Goal: Find specific page/section: Find specific page/section

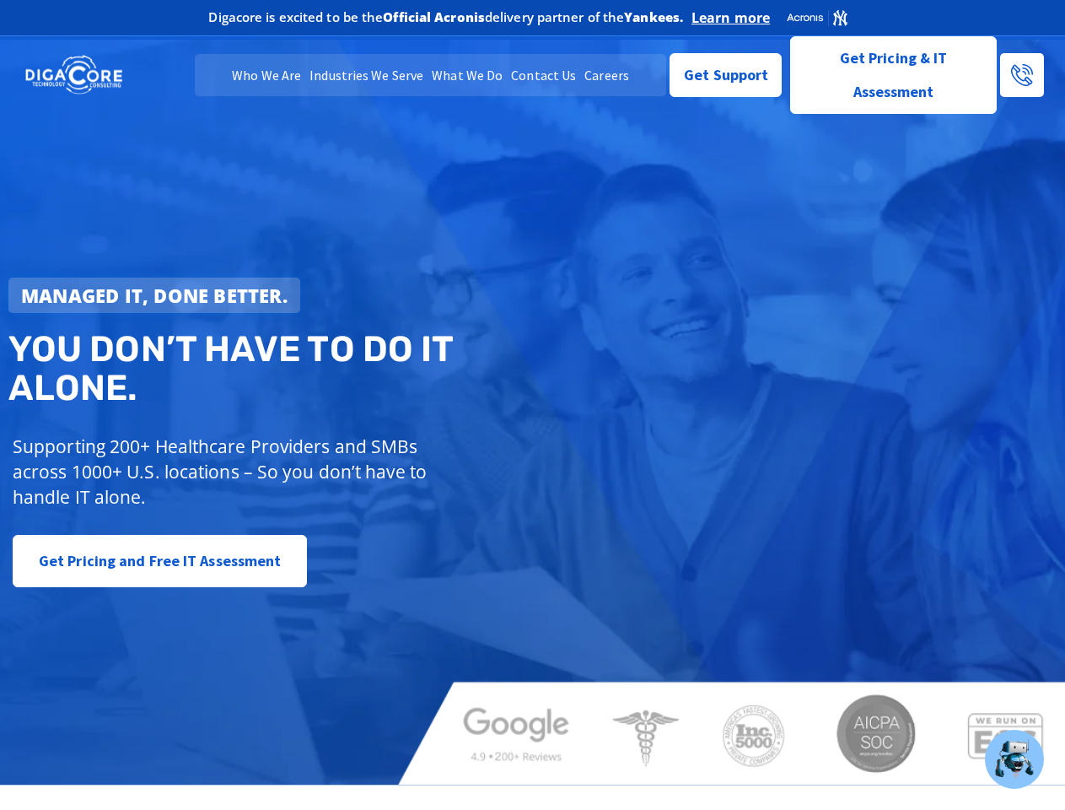
click at [154, 295] on strong "Managed IT, done better." at bounding box center [154, 295] width 266 height 25
